Goal: Task Accomplishment & Management: Manage account settings

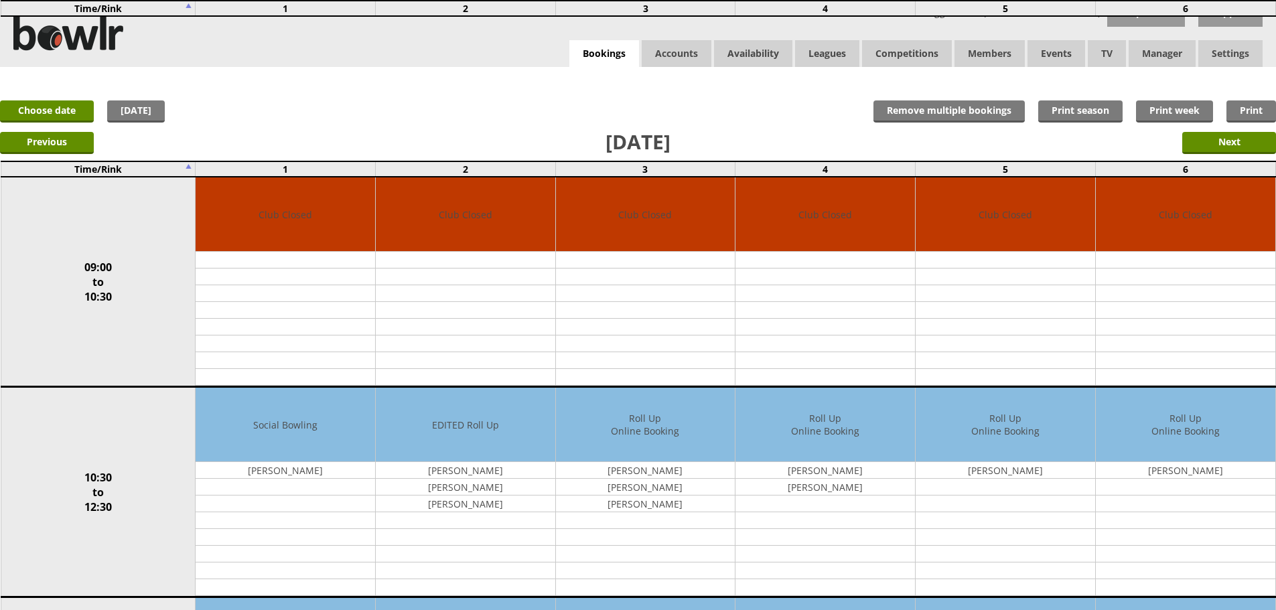
scroll to position [268, 0]
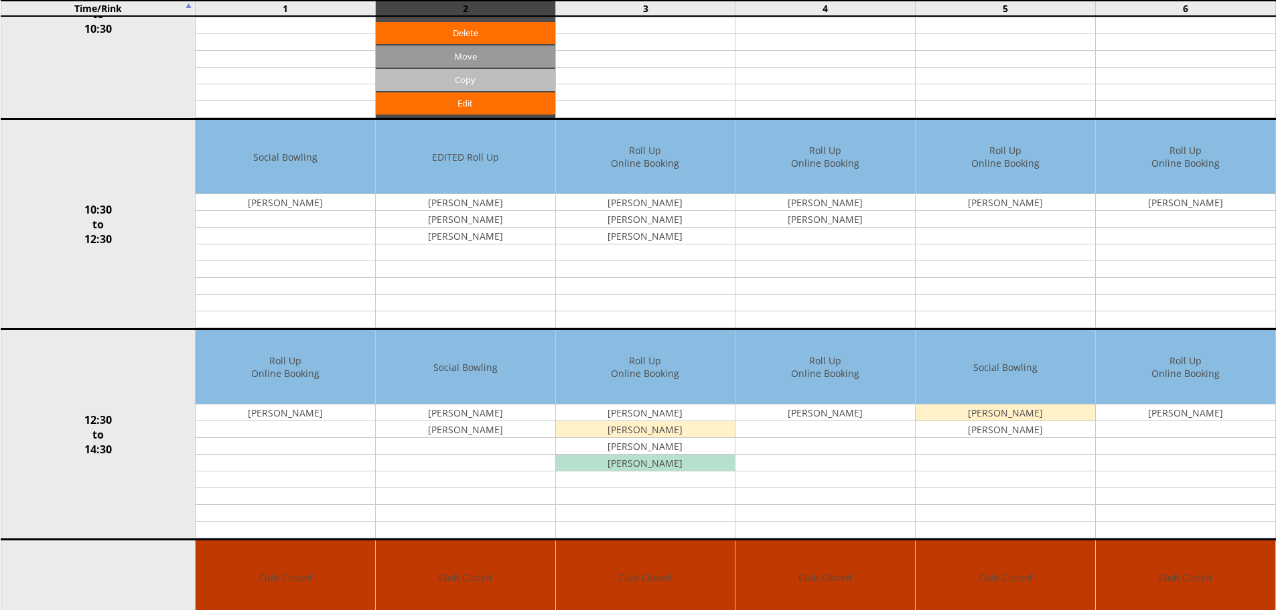
click at [450, 72] on td "Club Closed Edit Move Copy Delete" at bounding box center [465, 14] width 180 height 210
click at [450, 72] on input "Copy" at bounding box center [466, 80] width 180 height 22
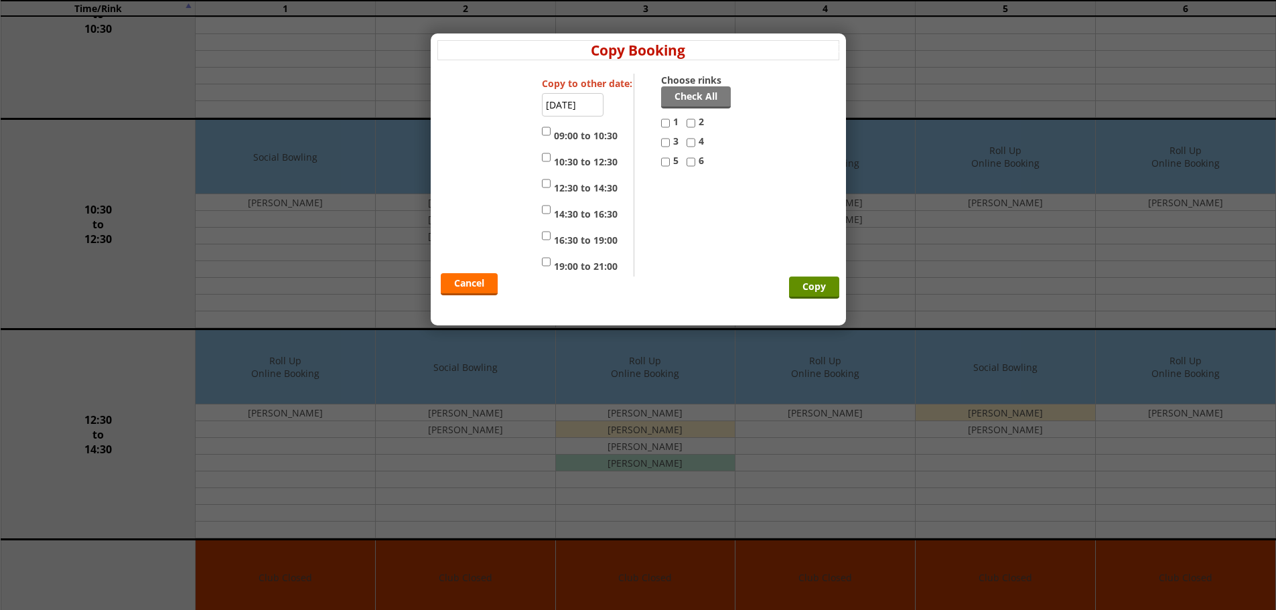
click at [456, 66] on form "Copy Booking Copy to other date: 04-09-2025 09:00 to 10:30 10:30 to 12:30 12:30…" at bounding box center [638, 172] width 402 height 265
click at [468, 287] on link "Cancel" at bounding box center [469, 284] width 57 height 22
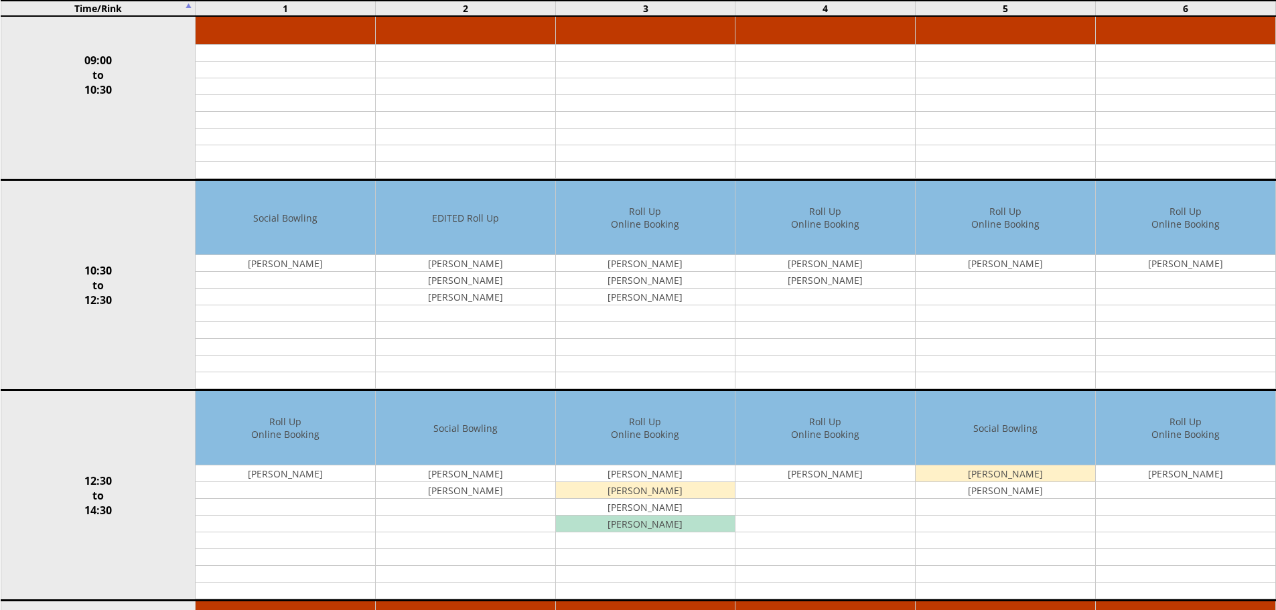
scroll to position [109, 0]
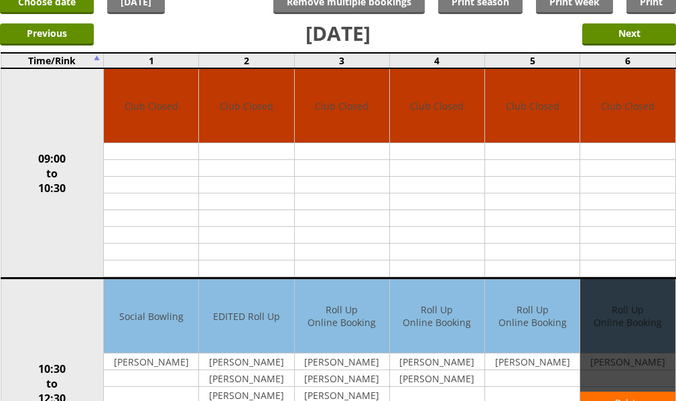
drag, startPoint x: 628, startPoint y: 302, endPoint x: 635, endPoint y: 288, distance: 15.6
click at [635, 291] on div "Edit Move Copy Delete" at bounding box center [627, 383] width 94 height 208
click at [635, 287] on div "Edit Move Copy Delete" at bounding box center [627, 383] width 94 height 208
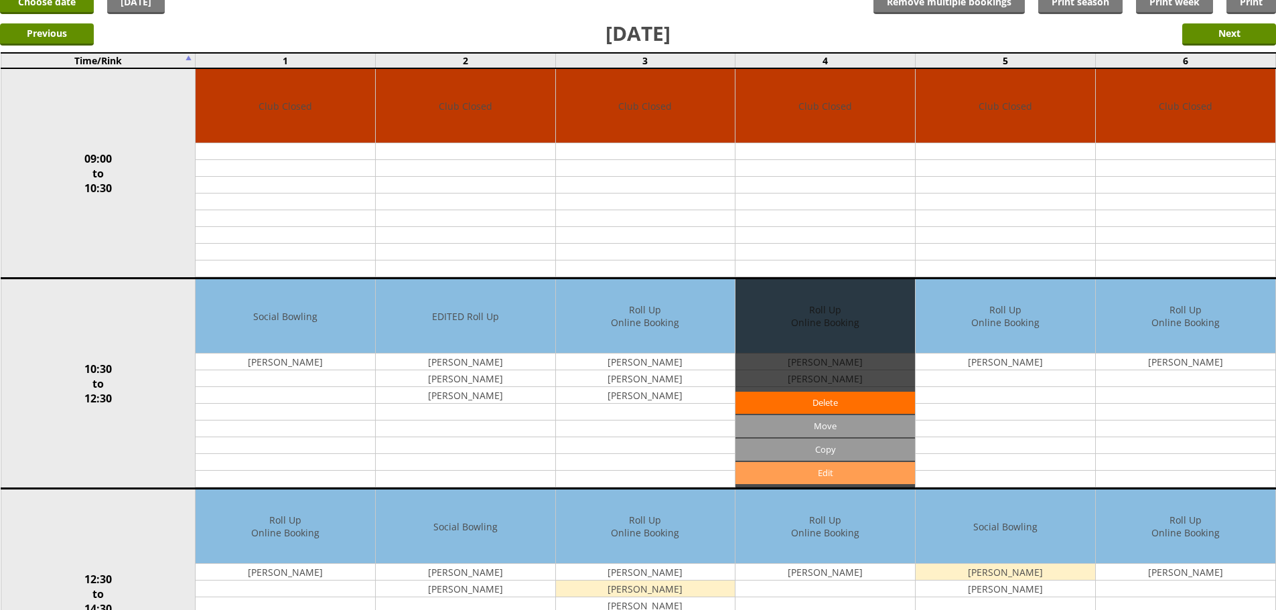
click at [826, 476] on link "Edit" at bounding box center [826, 473] width 180 height 22
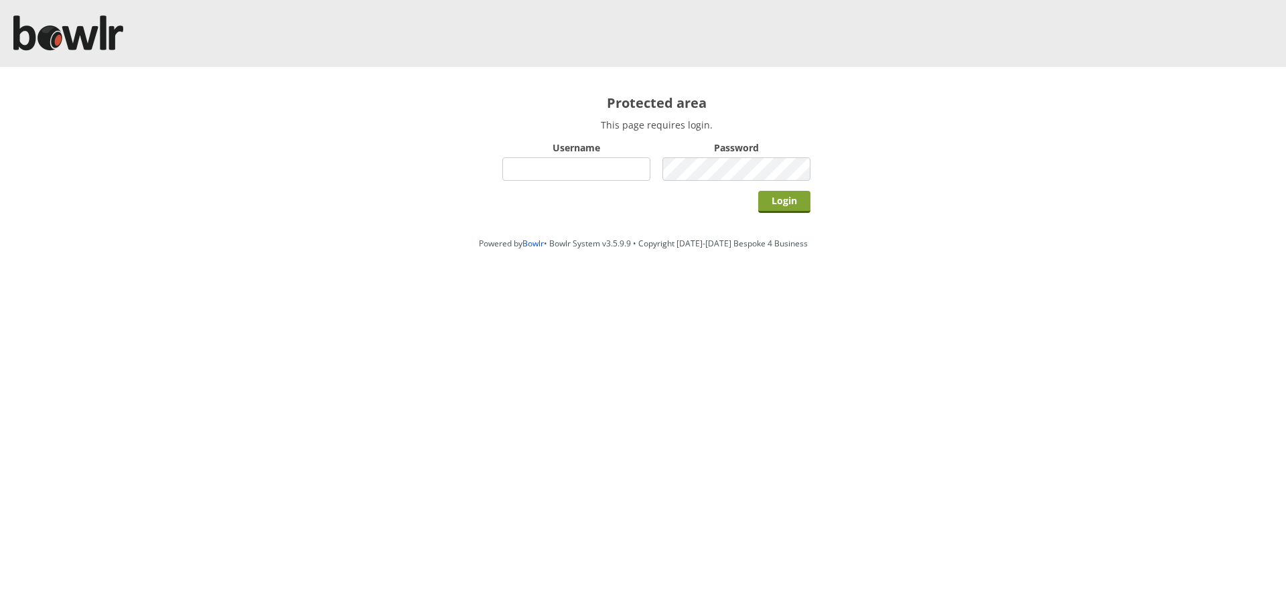
type input "hornseaindoorbowlsclub"
click at [776, 196] on input "Login" at bounding box center [784, 202] width 52 height 22
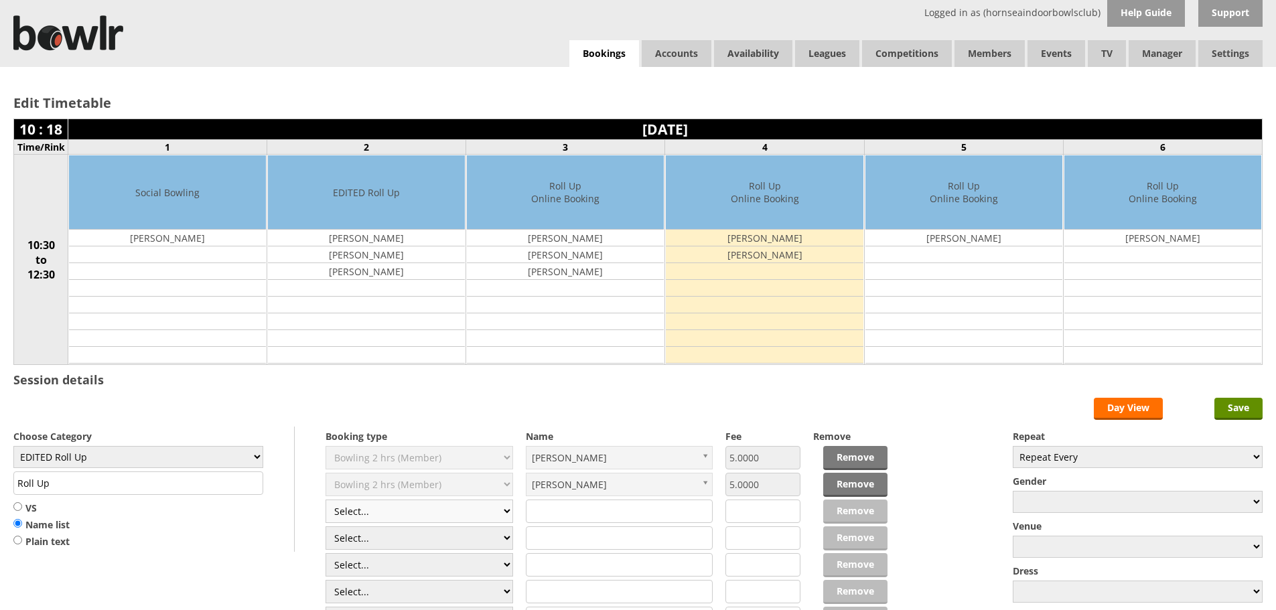
click at [504, 510] on select "Select... Club Competition (Member) Club Competition (Visitor) National (Member…" at bounding box center [420, 511] width 188 height 23
select select "1_50"
click at [326, 500] on select "Select... Club Competition (Member) Club Competition (Visitor) National (Member…" at bounding box center [420, 511] width 188 height 23
type input "EDITED Roll Up"
type input "5.0000"
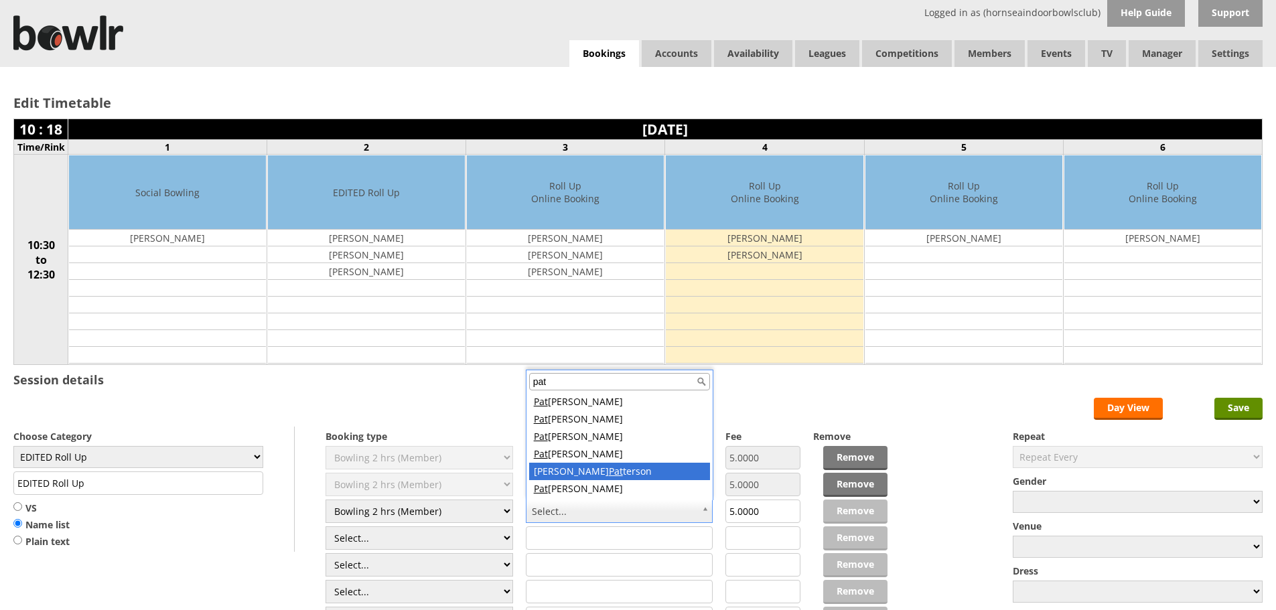
type input "pat"
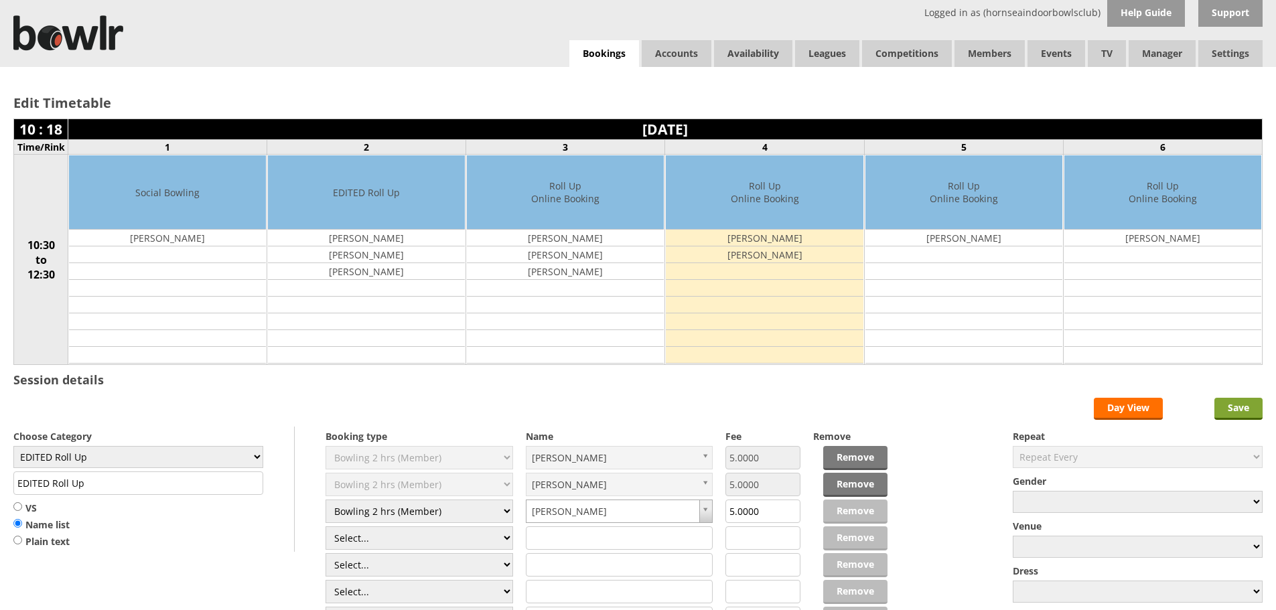
click at [1244, 404] on input "Save" at bounding box center [1239, 409] width 48 height 22
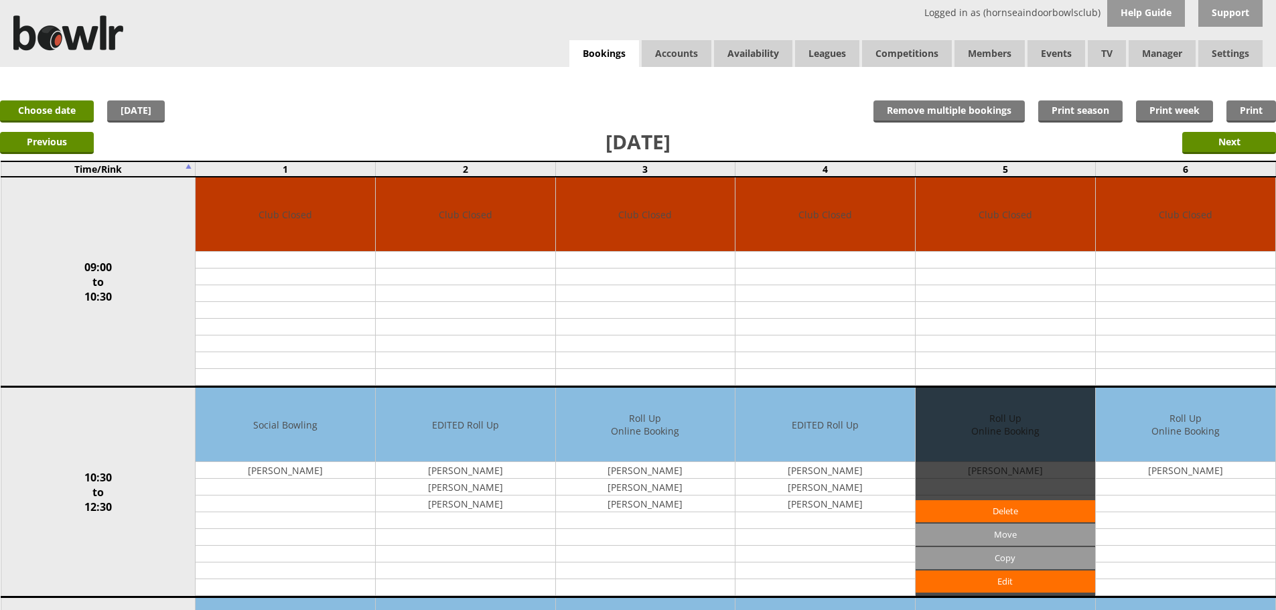
drag, startPoint x: 1018, startPoint y: 444, endPoint x: 1012, endPoint y: 432, distance: 13.8
click at [1012, 432] on div "Edit Move Copy Delete" at bounding box center [1006, 492] width 180 height 208
click at [1012, 431] on div "Edit Move Copy Delete" at bounding box center [1006, 492] width 180 height 208
click at [1012, 428] on div "Edit Move Copy [GEOGRAPHIC_DATA]" at bounding box center [1006, 492] width 180 height 208
click at [1012, 428] on div "Edit Move Copy Delete" at bounding box center [1006, 492] width 180 height 208
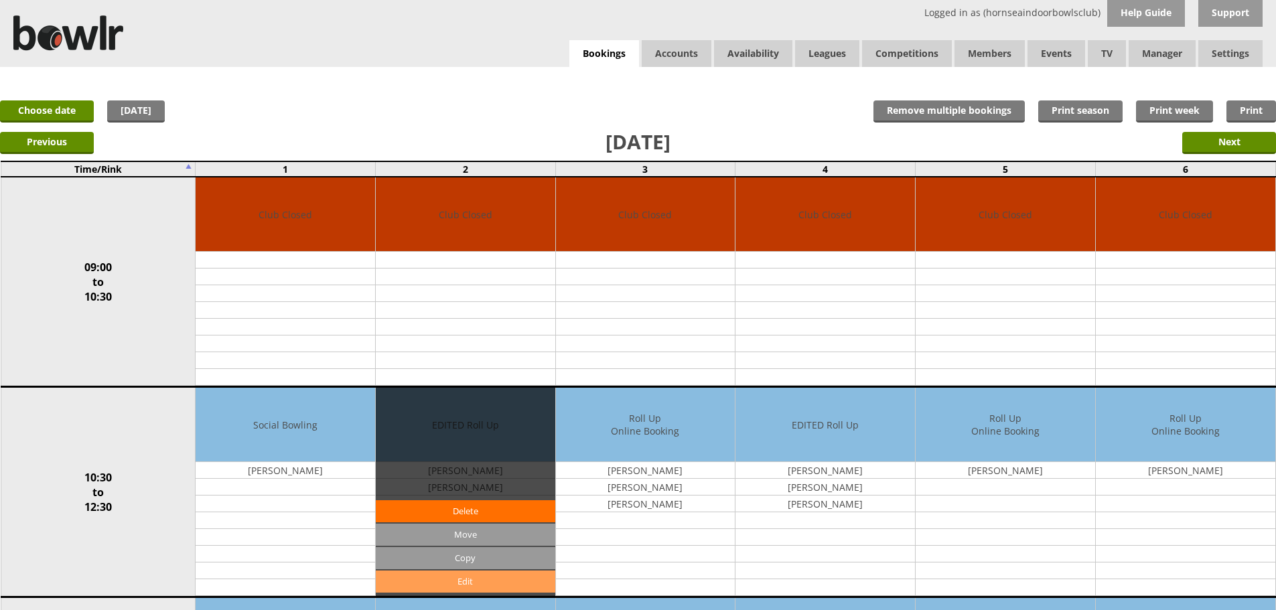
click at [464, 581] on link "Edit" at bounding box center [466, 582] width 180 height 22
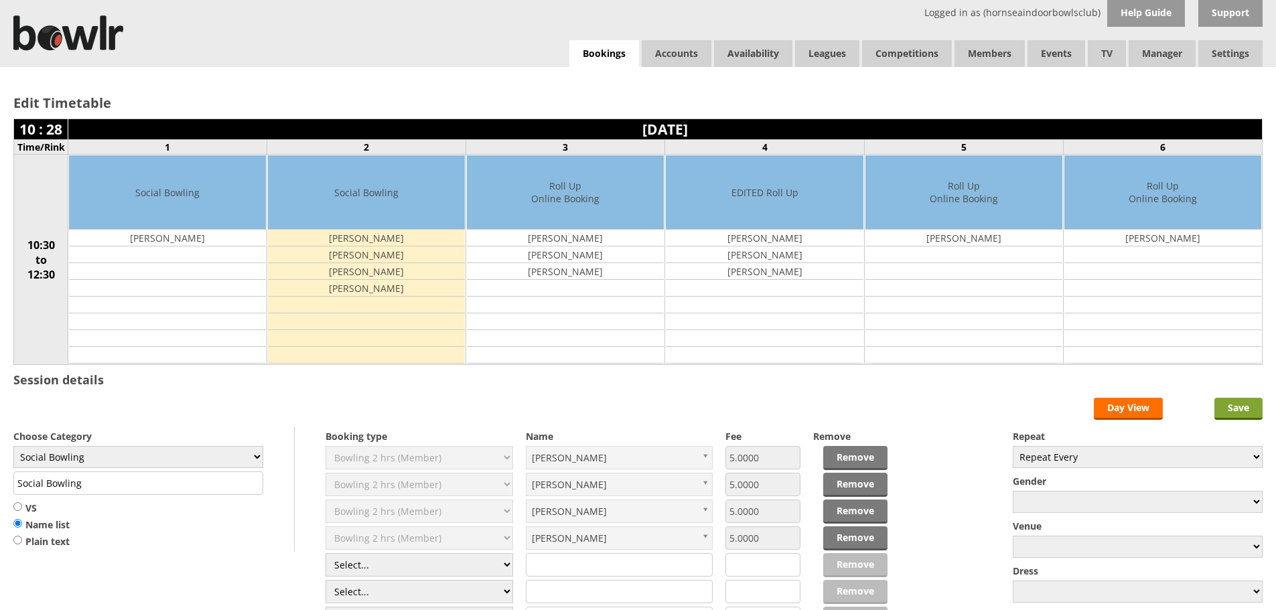
click at [1228, 407] on input "Save" at bounding box center [1239, 409] width 48 height 22
